Goal: Task Accomplishment & Management: Use online tool/utility

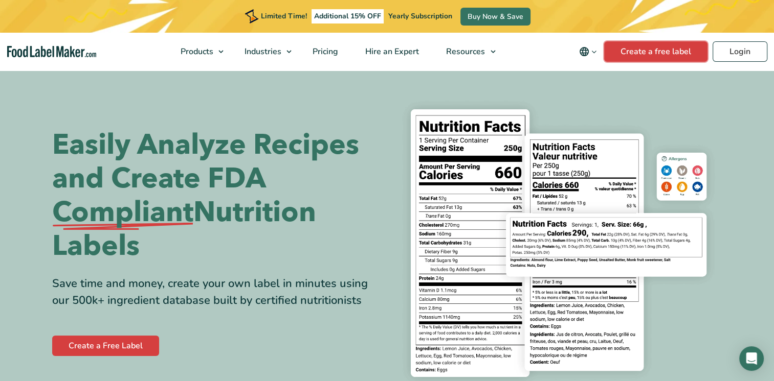
click at [657, 51] on link "Create a free label" at bounding box center [655, 51] width 103 height 20
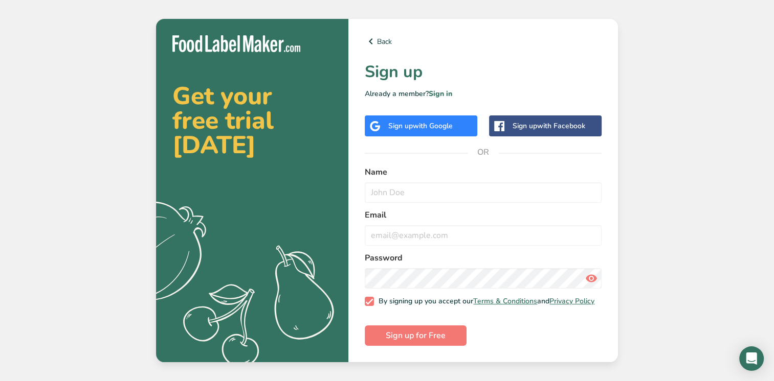
click at [432, 127] on span "with Google" at bounding box center [433, 126] width 40 height 10
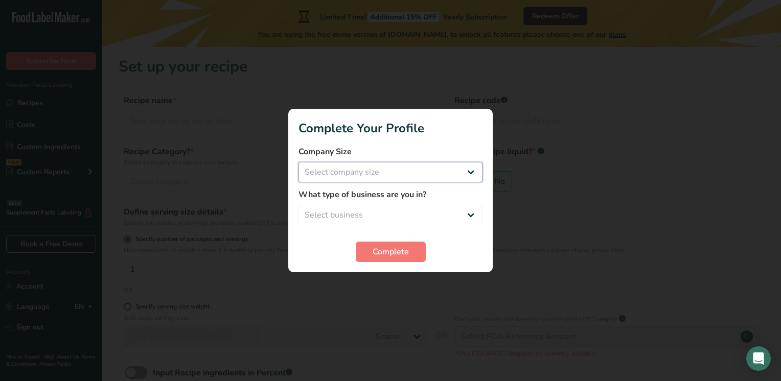
click at [469, 171] on select "Select company size Fewer than 10 Employees 10 to 50 Employees 51 to 500 Employ…" at bounding box center [391, 172] width 184 height 20
select select "1"
click at [299, 162] on select "Select company size Fewer than 10 Employees 10 to 50 Employees 51 to 500 Employ…" at bounding box center [391, 172] width 184 height 20
click at [471, 217] on select "Select business Packaged Food Manufacturer Restaurant & Cafe Bakery Meal Plans …" at bounding box center [391, 215] width 184 height 20
select select "8"
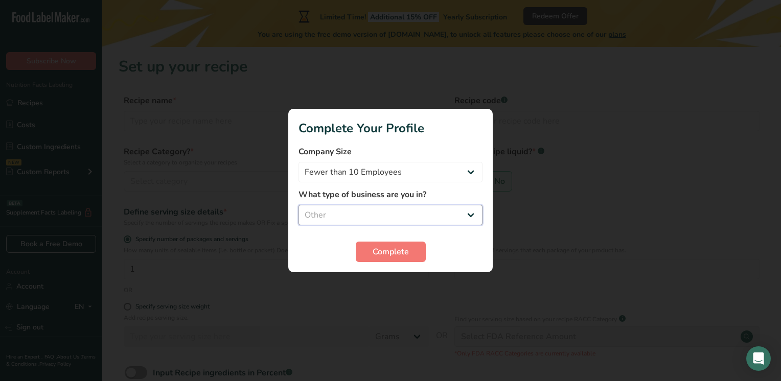
click at [299, 205] on select "Select business Packaged Food Manufacturer Restaurant & Cafe Bakery Meal Plans …" at bounding box center [391, 215] width 184 height 20
click at [395, 253] on span "Complete" at bounding box center [391, 252] width 36 height 12
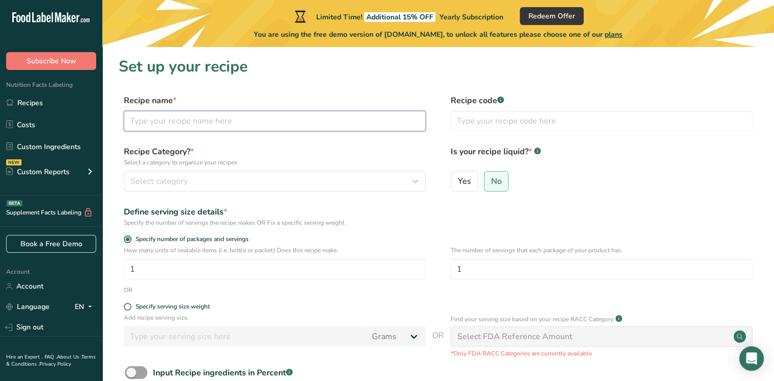
click at [187, 122] on input "text" at bounding box center [275, 121] width 302 height 20
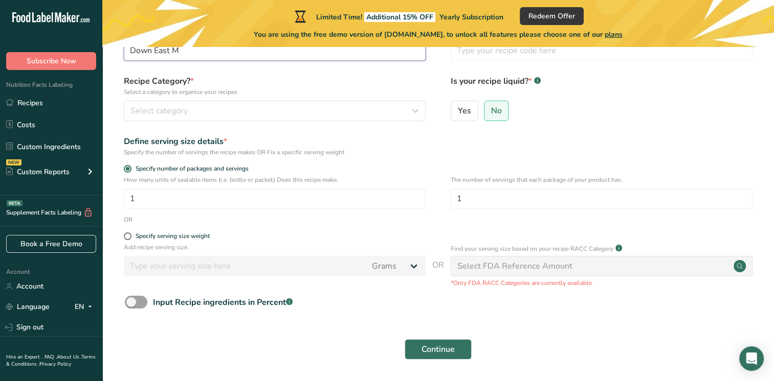
scroll to position [53, 0]
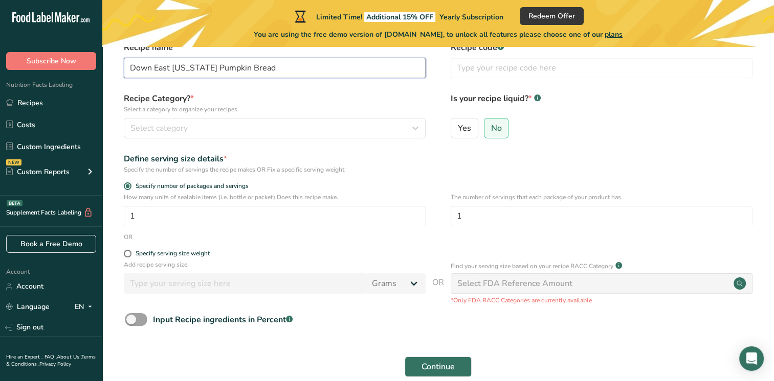
type input "Down East Maine Pumpkin Bread"
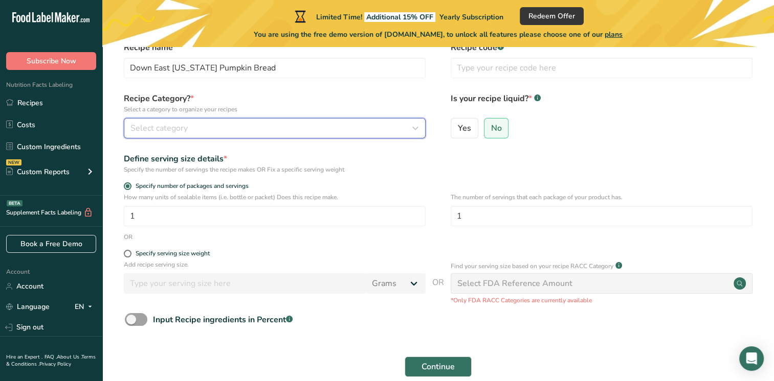
click at [250, 128] on div "Select category" at bounding box center [271, 128] width 282 height 12
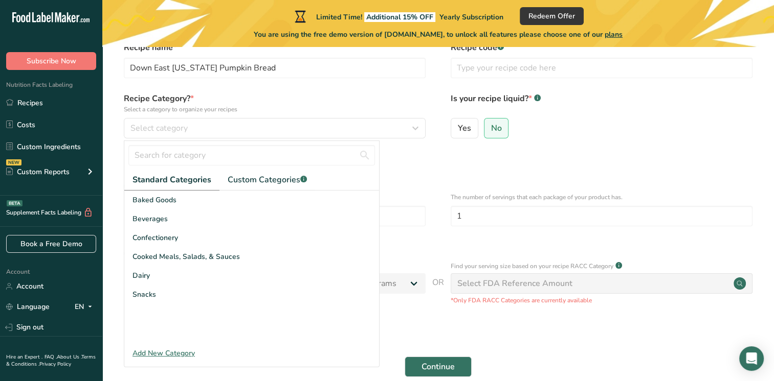
click at [152, 205] on span "Baked Goods" at bounding box center [154, 200] width 44 height 11
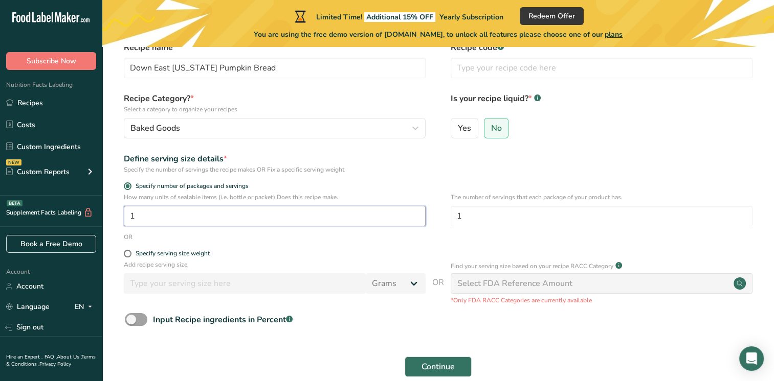
drag, startPoint x: 136, startPoint y: 218, endPoint x: 119, endPoint y: 218, distance: 17.4
click at [121, 218] on div "How many units of sealable items (i.e. bottle or packet) Does this recipe make.…" at bounding box center [438, 213] width 639 height 40
type input "5"
click at [467, 216] on input "1" at bounding box center [601, 216] width 302 height 20
type input "10"
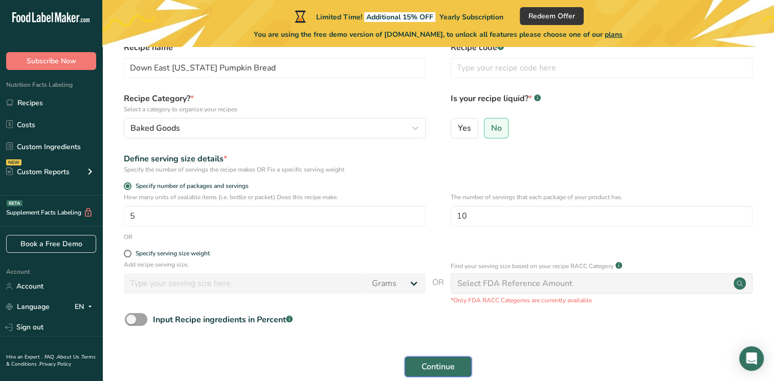
click at [441, 365] on span "Continue" at bounding box center [437, 367] width 33 height 12
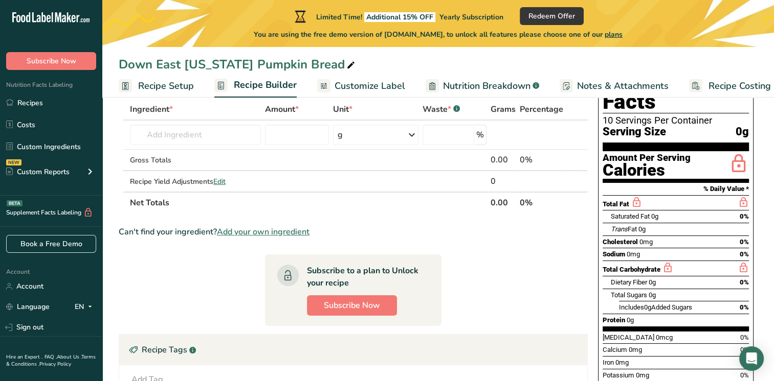
scroll to position [41, 0]
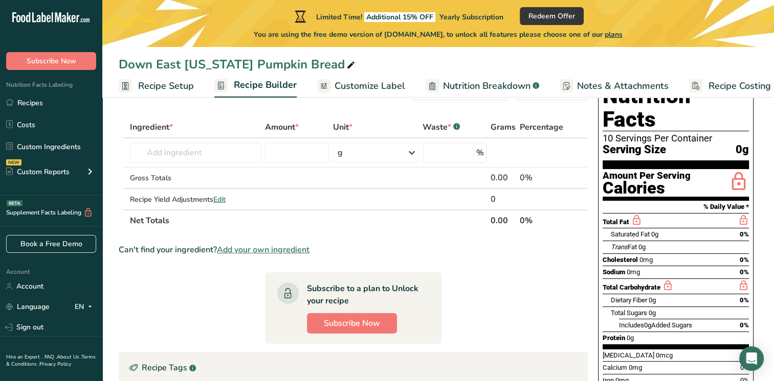
click at [167, 87] on span "Recipe Setup" at bounding box center [166, 86] width 56 height 14
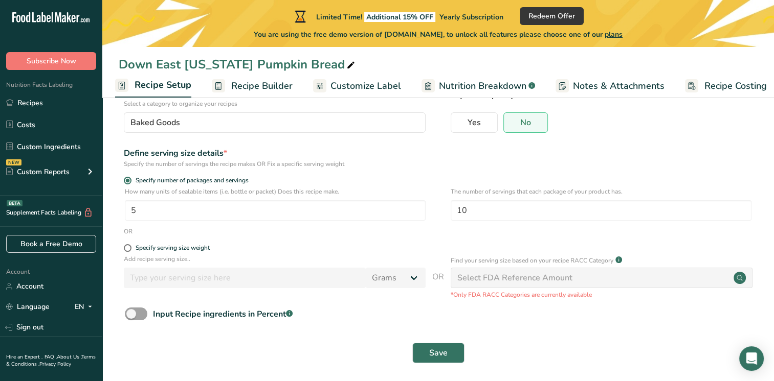
scroll to position [89, 0]
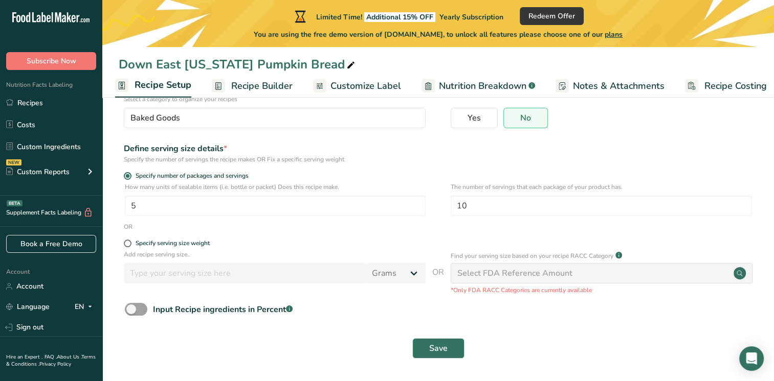
click at [33, 106] on link "Recipes" at bounding box center [51, 102] width 102 height 19
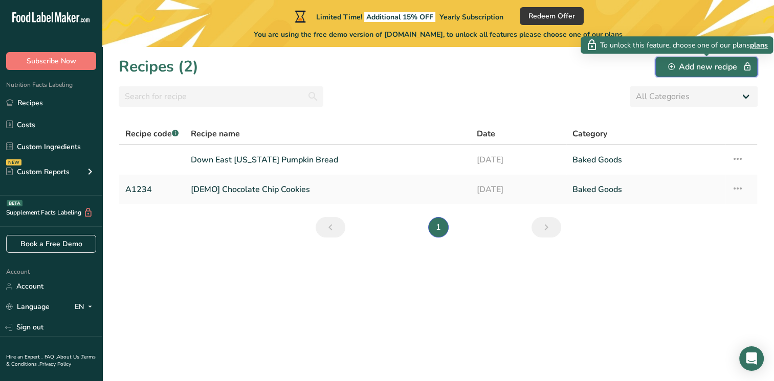
click at [715, 66] on div "Add new recipe" at bounding box center [706, 67] width 77 height 12
